Goal: Navigation & Orientation: Find specific page/section

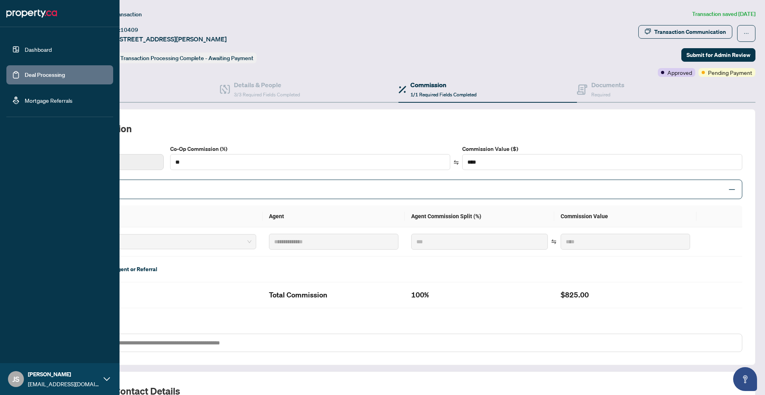
click at [25, 50] on link "Dashboard" at bounding box center [38, 49] width 27 height 7
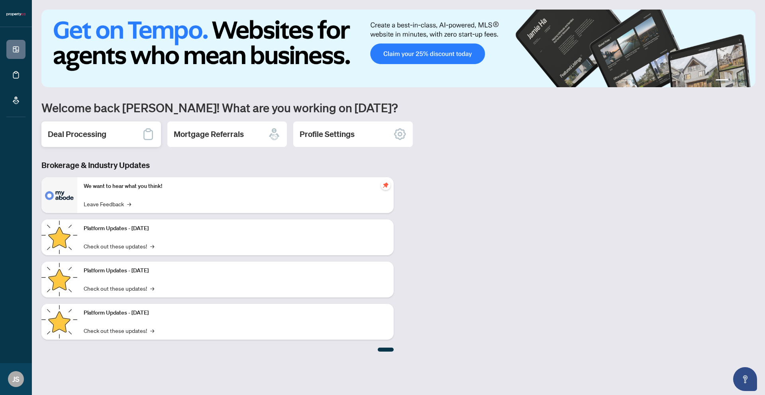
click at [124, 135] on div "Deal Processing" at bounding box center [101, 135] width 120 height 26
